Goal: Find contact information: Find contact information

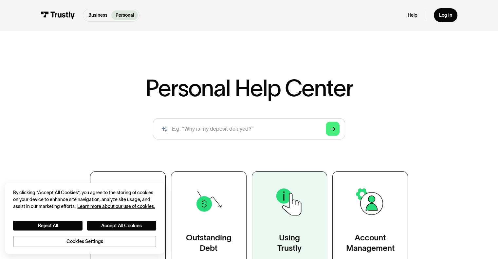
click at [304, 225] on link "Using Trustly" at bounding box center [290, 219] width 76 height 96
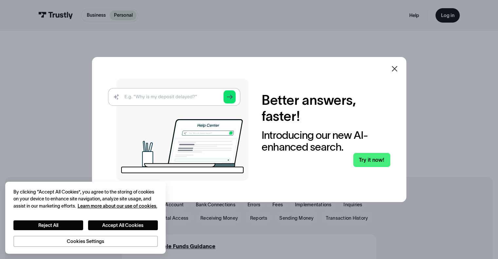
click at [401, 64] on div at bounding box center [395, 69] width 16 height 16
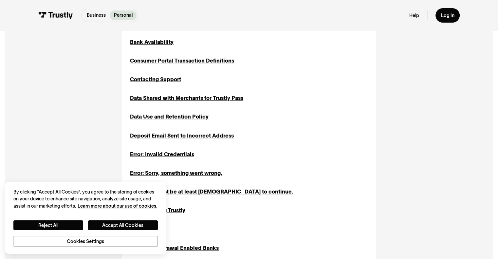
scroll to position [243, 0]
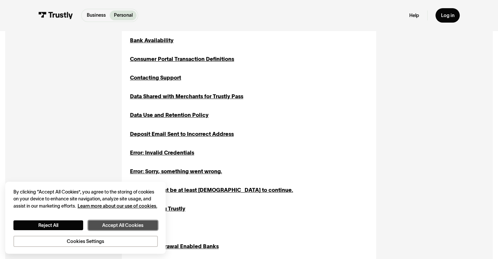
click at [99, 226] on button "Accept All Cookies" at bounding box center [123, 225] width 70 height 10
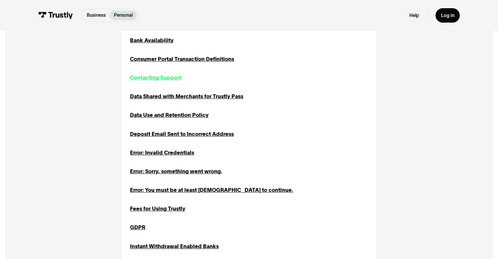
click at [161, 78] on div "Contacting Support" at bounding box center [155, 78] width 51 height 8
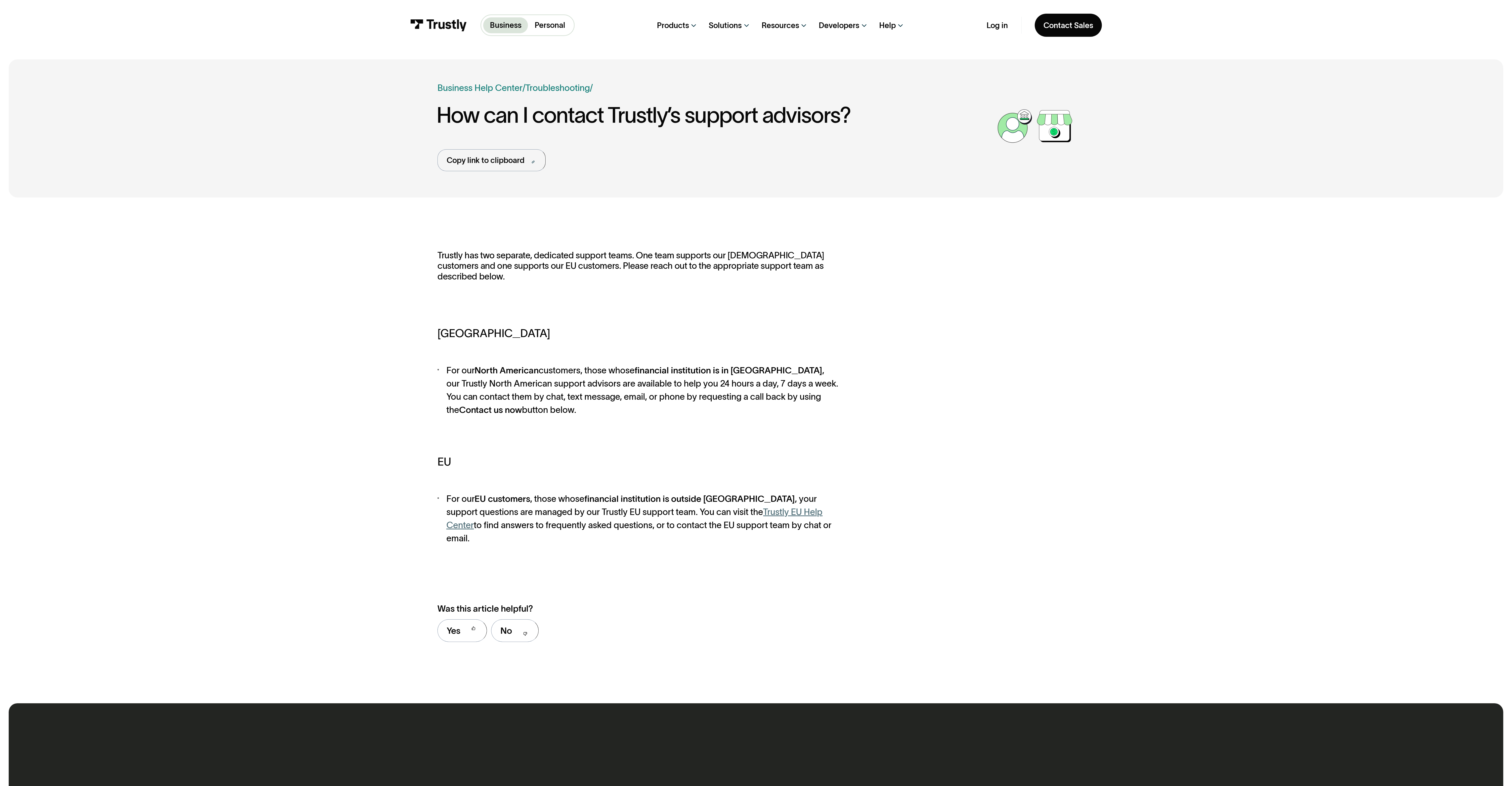
click at [347, 197] on div "Trustly has two separate, dedicated support teams. One team supports our North …" at bounding box center [756, 450] width 1495 height 488
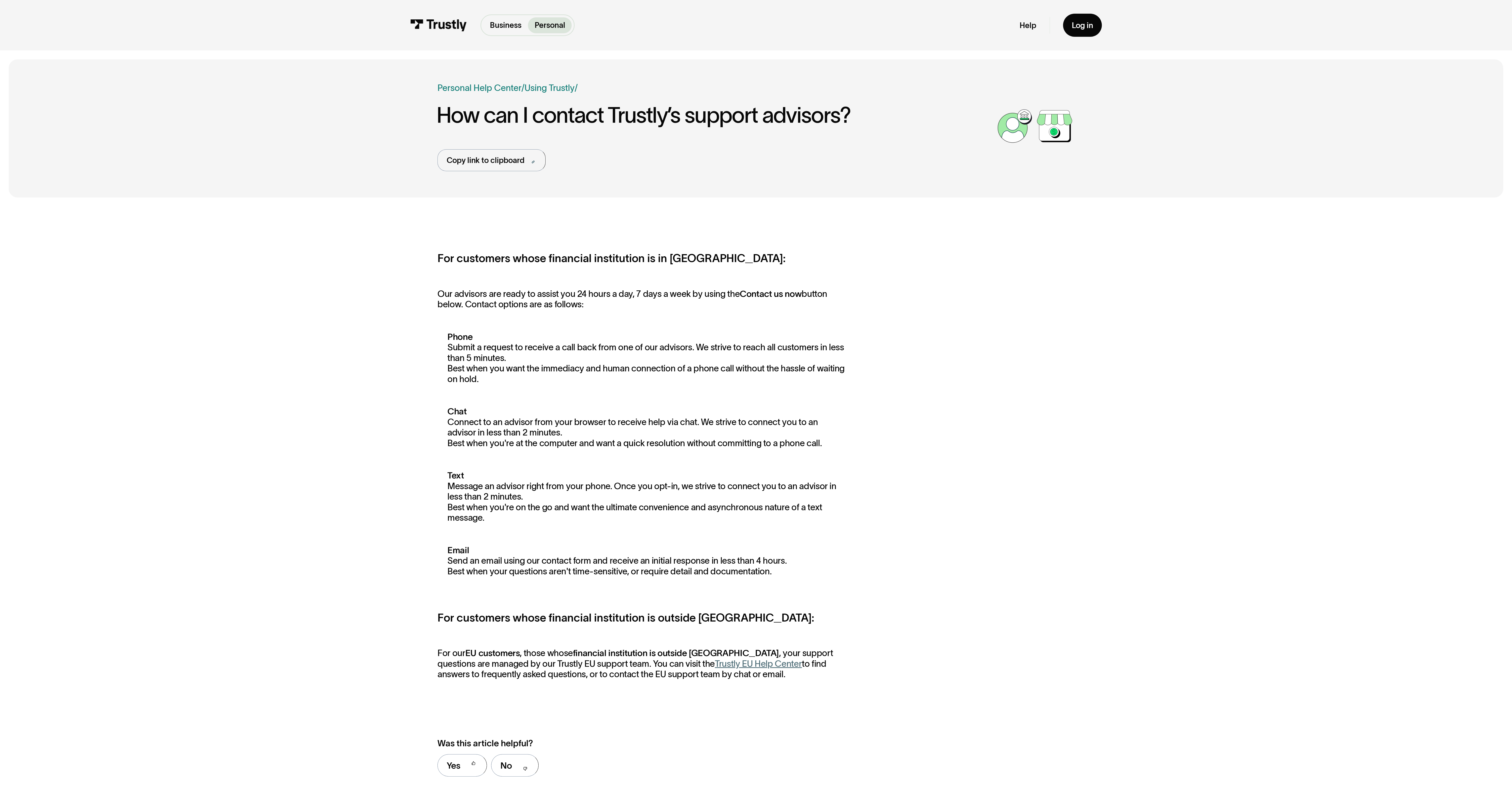
click at [68, 105] on div "Business Help Center Personal Help Center / Personal Business Troubleshooting P…" at bounding box center [756, 128] width 1495 height 138
